Goal: Information Seeking & Learning: Learn about a topic

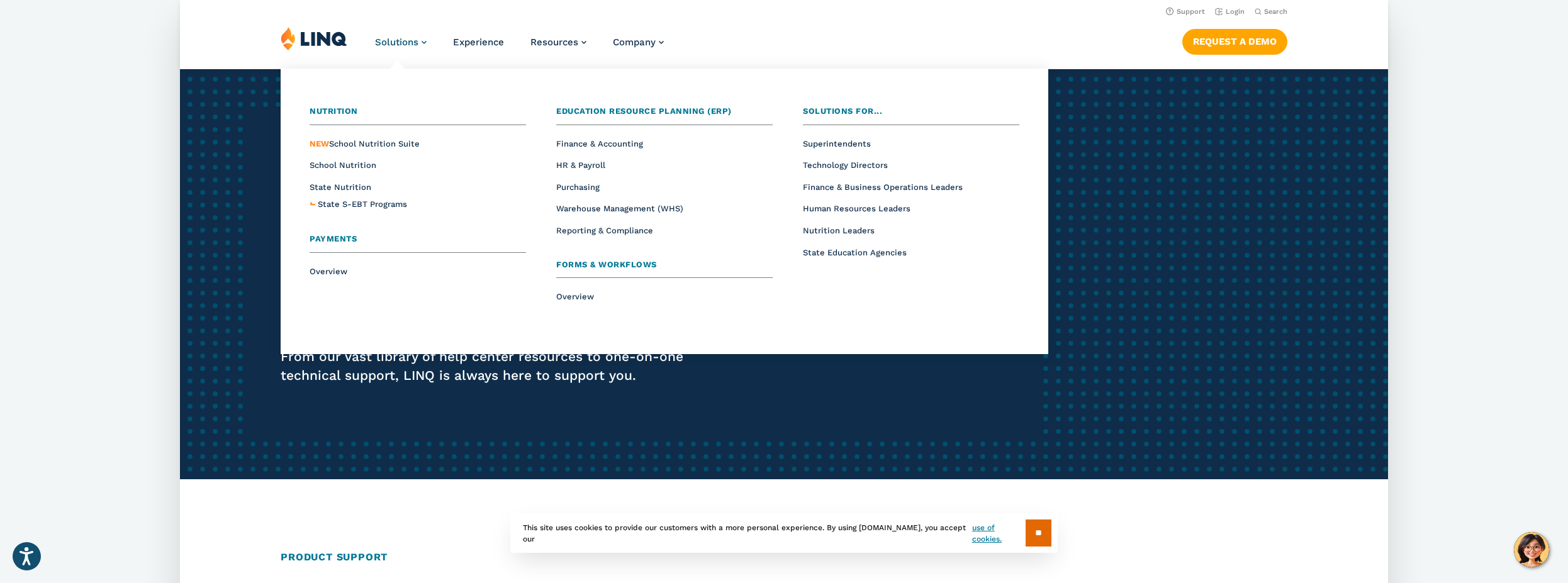
click at [401, 43] on span "Solutions" at bounding box center [397, 41] width 44 height 11
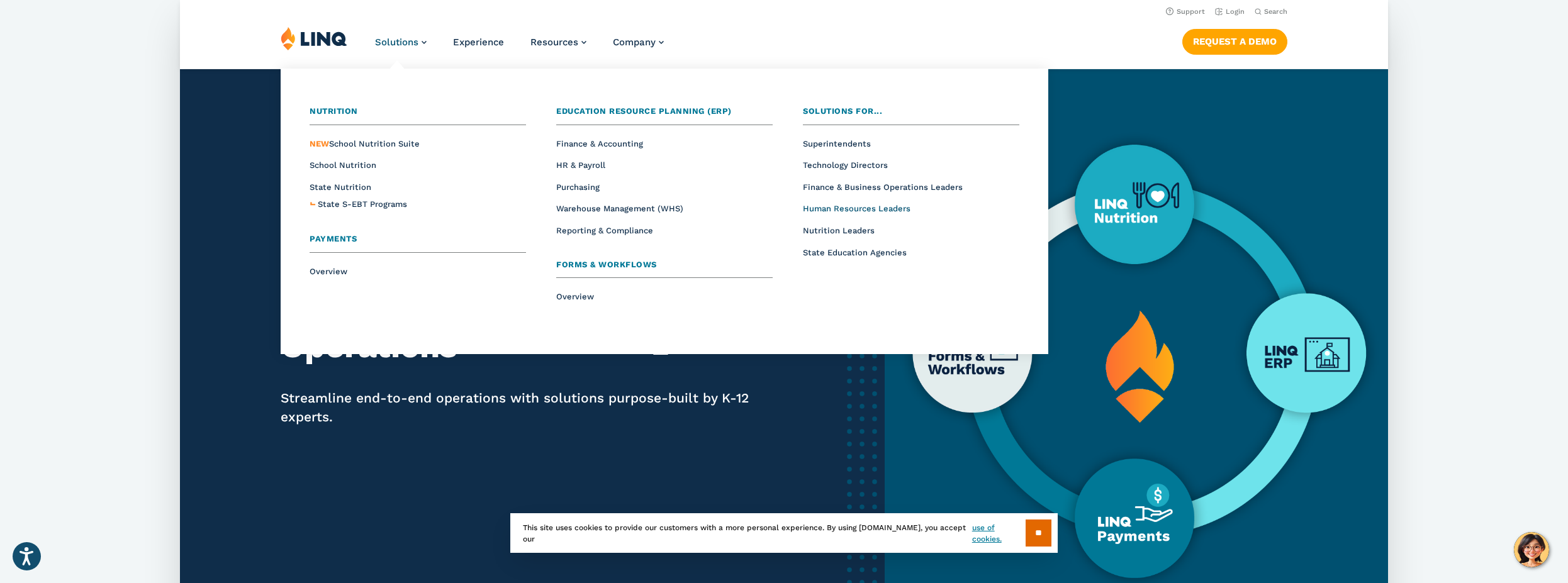
click at [831, 205] on span "Human Resources Leaders" at bounding box center [857, 208] width 108 height 9
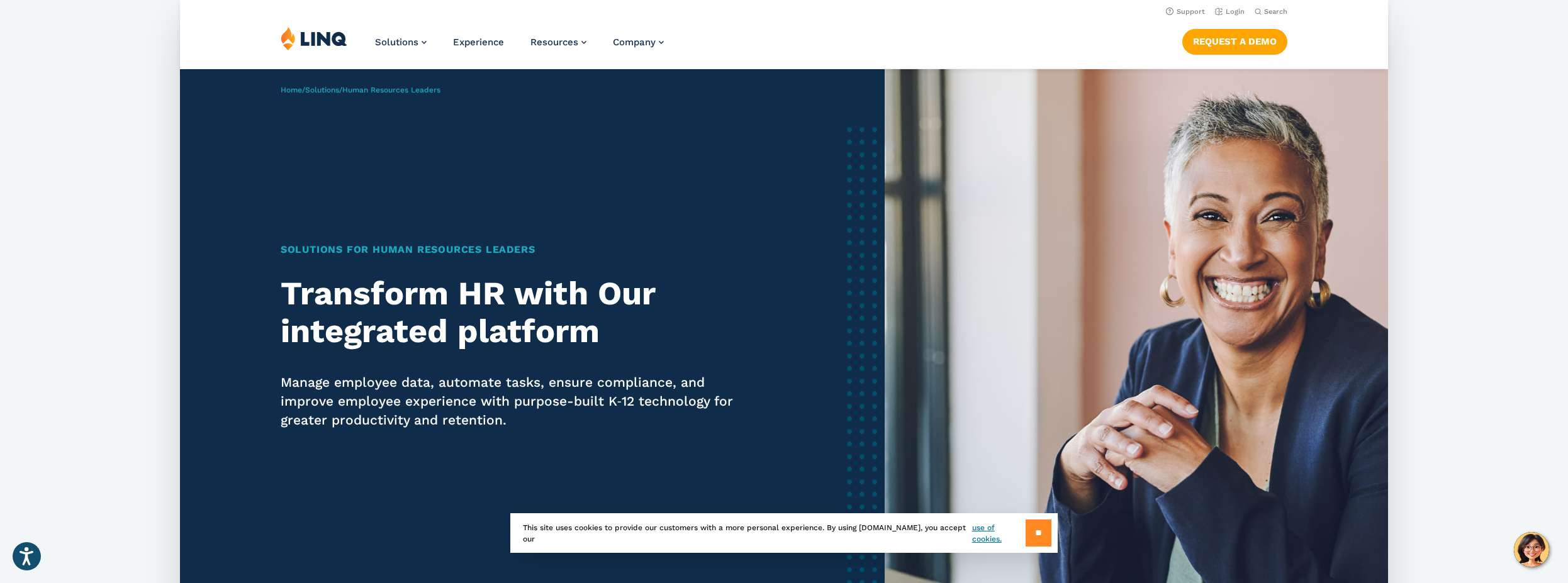
click at [1037, 527] on input "**" at bounding box center [1039, 533] width 26 height 27
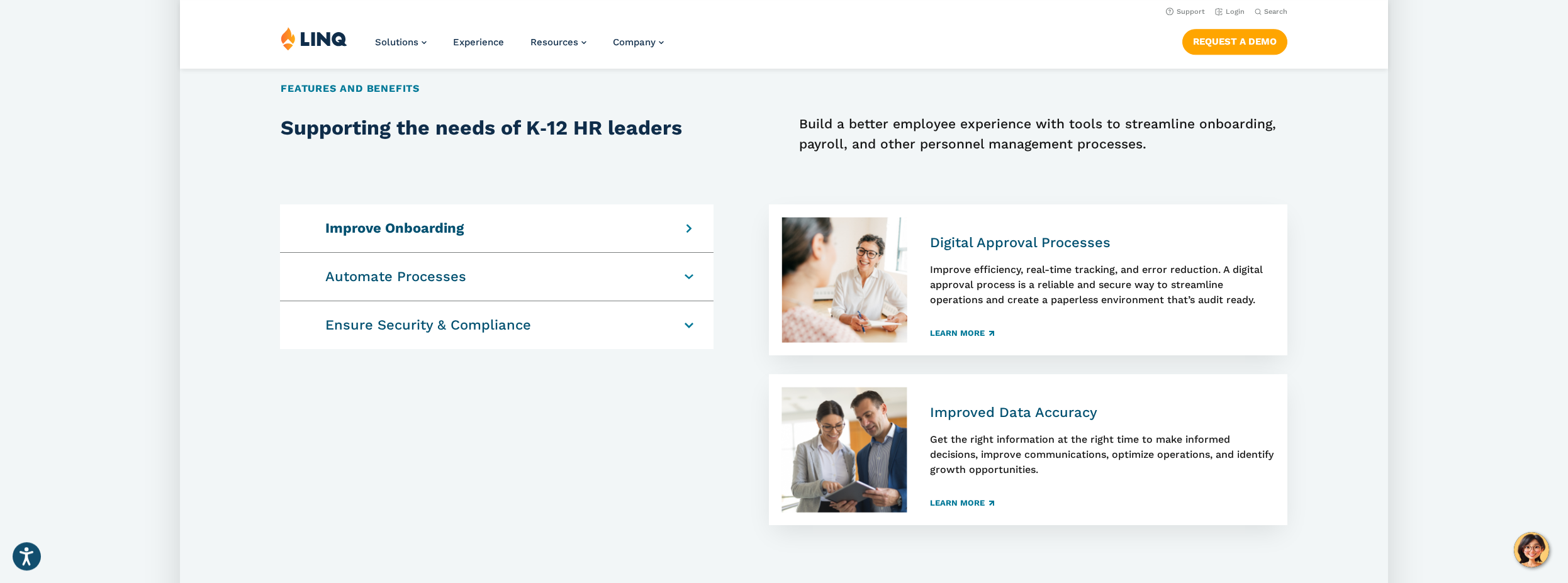
scroll to position [898, 0]
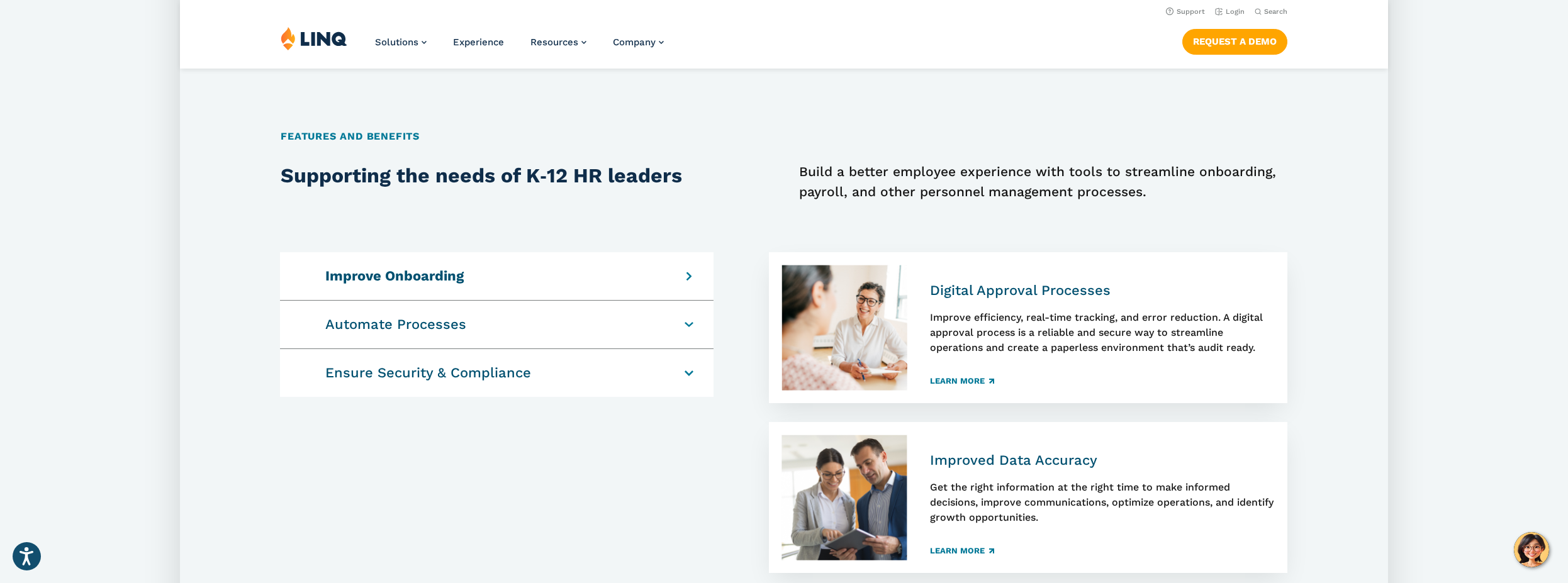
click at [440, 285] on h4 "Improve Onboarding" at bounding box center [490, 276] width 328 height 18
click at [954, 385] on link "Learn More" at bounding box center [962, 381] width 64 height 8
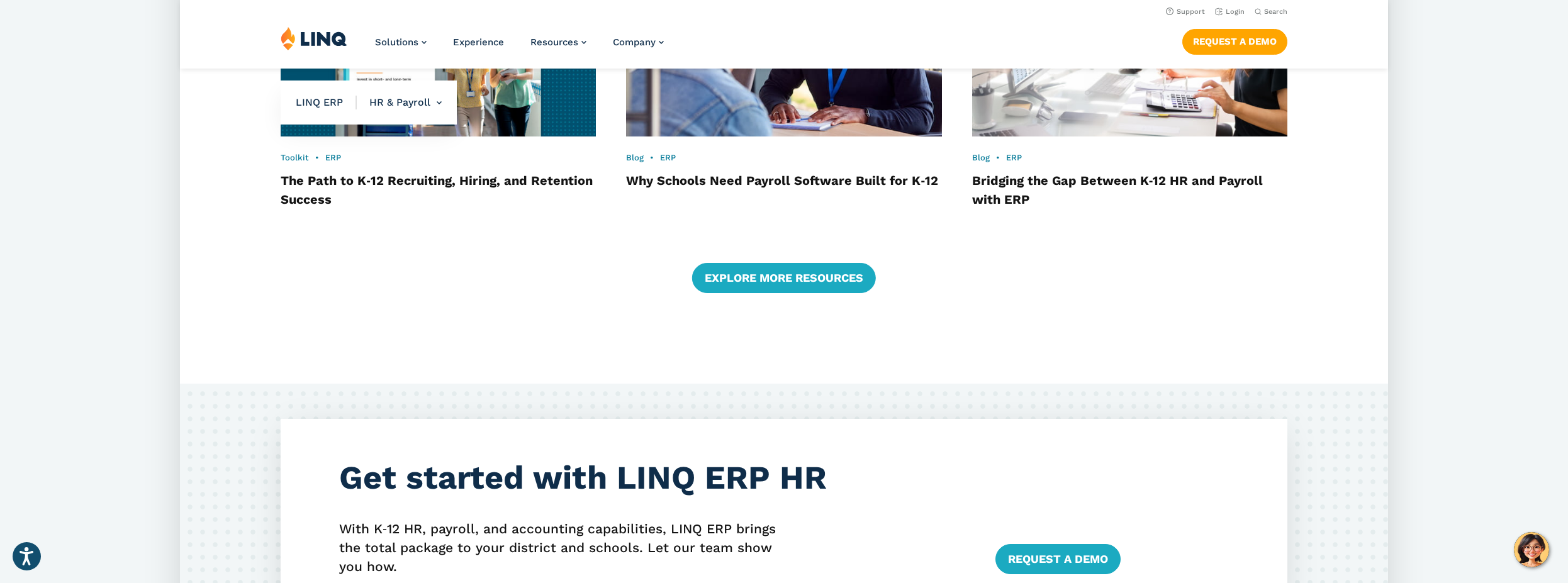
scroll to position [1668, 0]
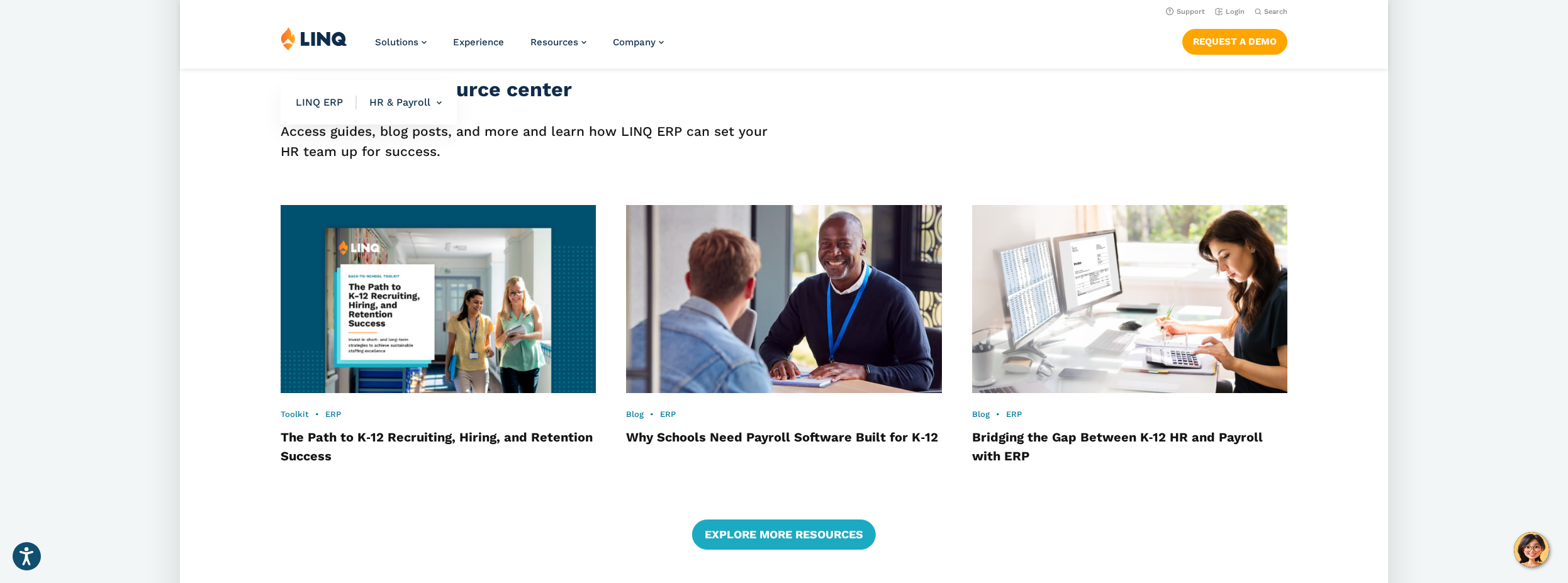
click at [450, 285] on img at bounding box center [439, 299] width 347 height 207
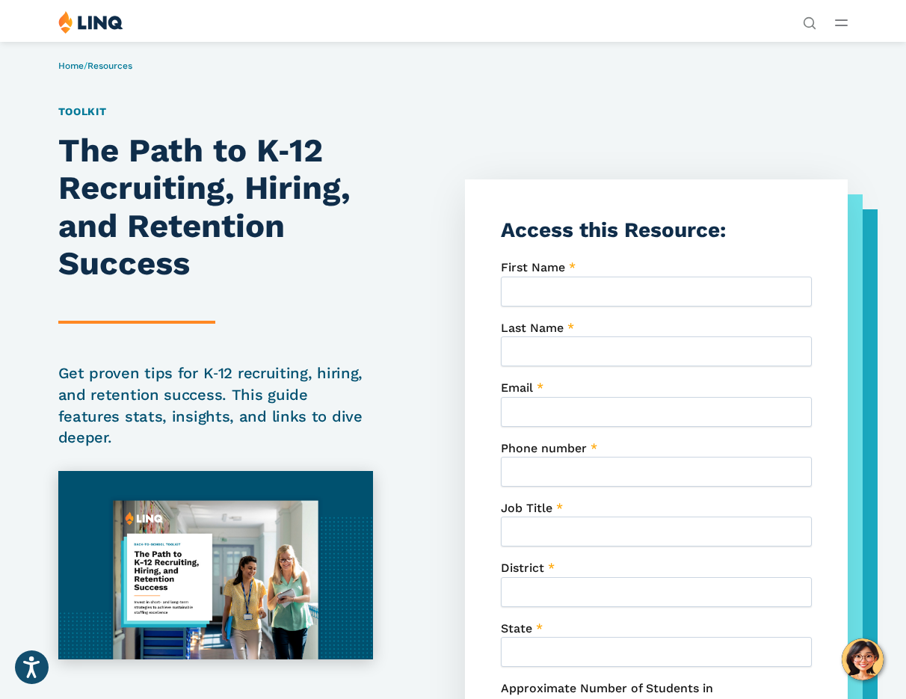
scroll to position [369, 0]
